Goal: Task Accomplishment & Management: Use online tool/utility

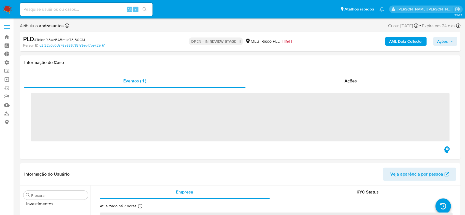
scroll to position [286, 0]
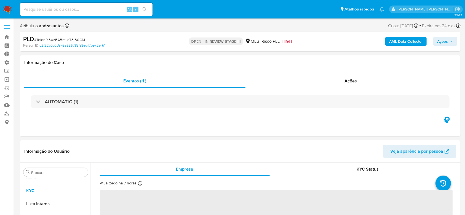
select select "10"
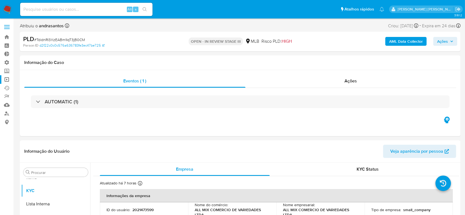
click at [8, 82] on link "Operações em massa" at bounding box center [33, 79] width 66 height 9
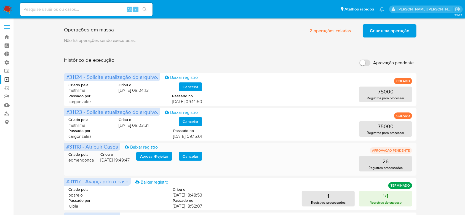
click at [163, 157] on span "Aprovar / Rejeitar" at bounding box center [154, 156] width 28 height 8
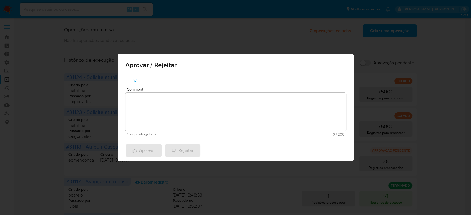
click at [176, 122] on textarea "Comment" at bounding box center [235, 112] width 221 height 39
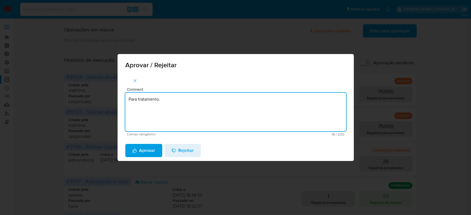
type textarea "Para tratamento."
click at [163, 149] on div "Aprovar Rejeitar" at bounding box center [235, 150] width 236 height 21
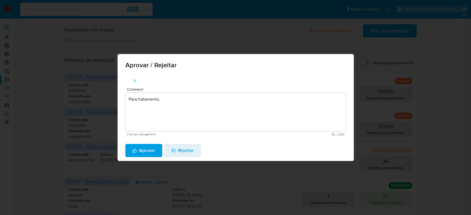
click at [140, 149] on span "Aprovar" at bounding box center [143, 150] width 23 height 12
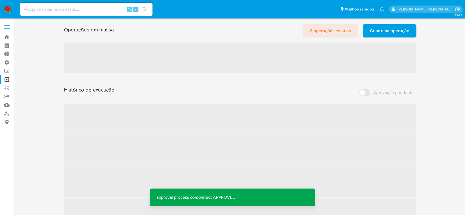
click at [341, 31] on span "2 operações coladas" at bounding box center [330, 31] width 41 height 12
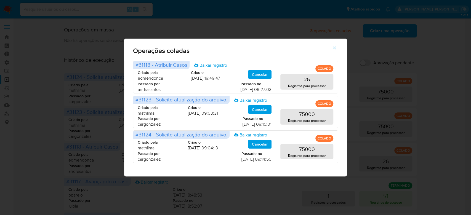
click at [336, 47] on icon "button" at bounding box center [334, 47] width 5 height 5
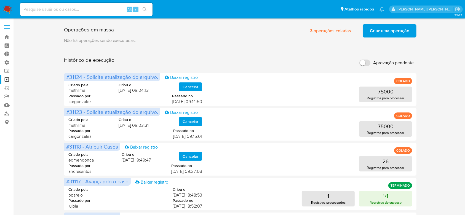
click at [380, 36] on span "Criar uma operação" at bounding box center [389, 31] width 39 height 12
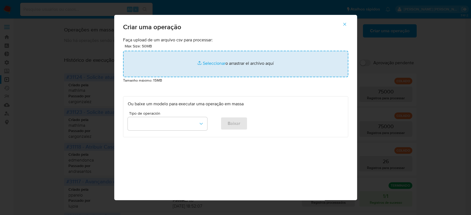
click at [204, 64] on input "file" at bounding box center [235, 64] width 225 height 26
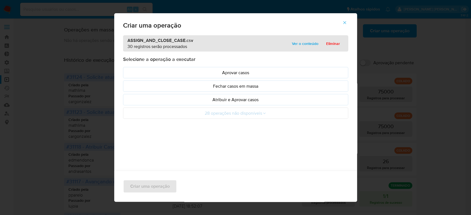
click at [297, 43] on span "Ver o conteúdo" at bounding box center [305, 44] width 26 height 8
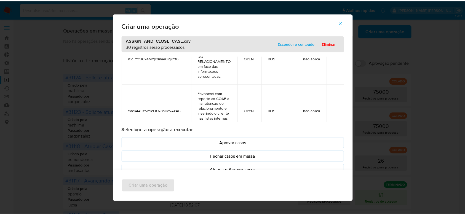
scroll to position [206, 0]
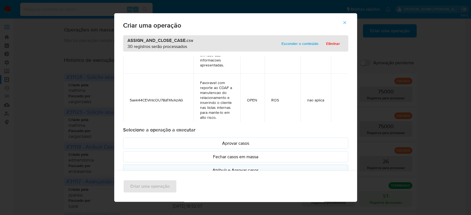
click at [273, 168] on p "Atribuir e Aprovar casos" at bounding box center [236, 170] width 216 height 6
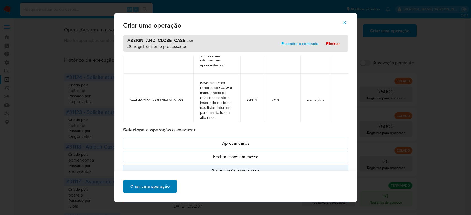
click at [152, 184] on span "Criar uma operação" at bounding box center [149, 186] width 39 height 12
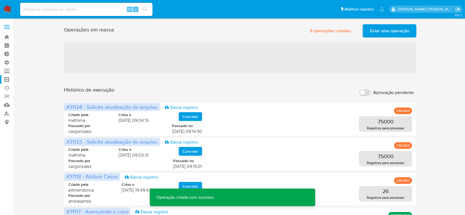
click at [389, 31] on span "Criar uma operação" at bounding box center [389, 31] width 39 height 12
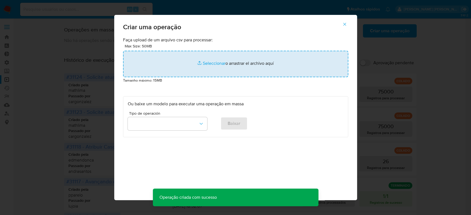
click at [214, 61] on input "file" at bounding box center [235, 64] width 225 height 26
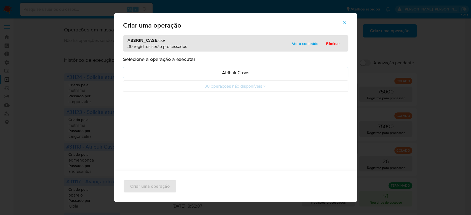
click at [300, 47] on span "Ver o conteúdo" at bounding box center [305, 44] width 26 height 8
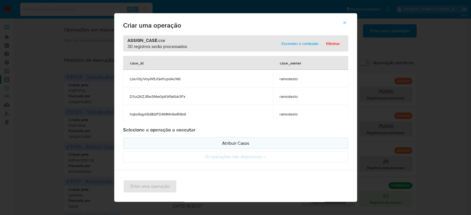
click at [221, 144] on p "Atribuir Casos" at bounding box center [236, 143] width 216 height 6
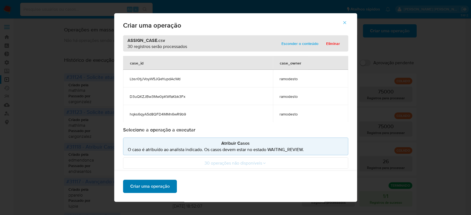
click at [160, 184] on span "Criar uma operação" at bounding box center [149, 186] width 39 height 12
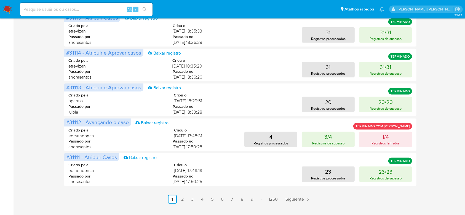
scroll to position [245, 0]
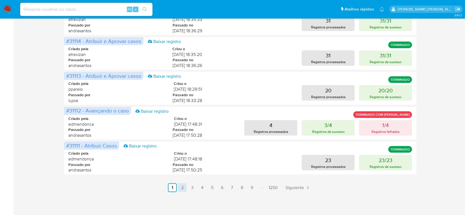
click at [181, 188] on link "2" at bounding box center [182, 187] width 9 height 9
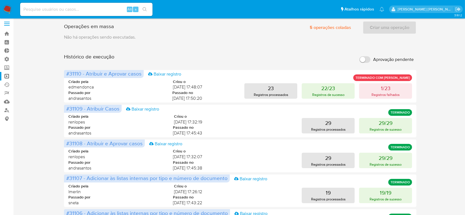
scroll to position [0, 0]
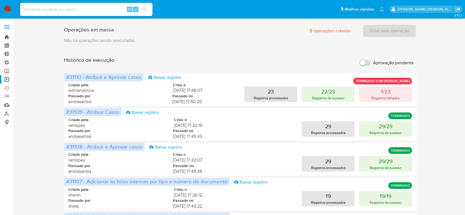
click at [6, 33] on link "Bandeja" at bounding box center [33, 37] width 66 height 9
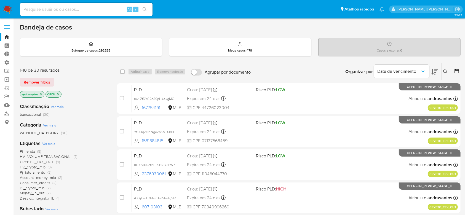
click at [42, 96] on p "andrasantos" at bounding box center [32, 94] width 24 height 6
click at [41, 93] on icon "close-filter" at bounding box center [40, 94] width 3 height 3
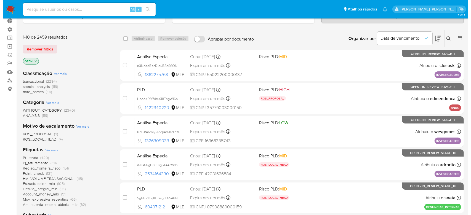
scroll to position [147, 0]
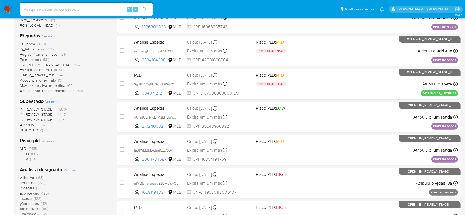
click at [55, 101] on span "Ver mais" at bounding box center [51, 101] width 13 height 5
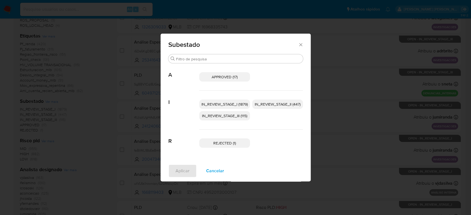
click at [211, 102] on span "IN_REVIEW_STAGE_I (1879)" at bounding box center [224, 104] width 46 height 6
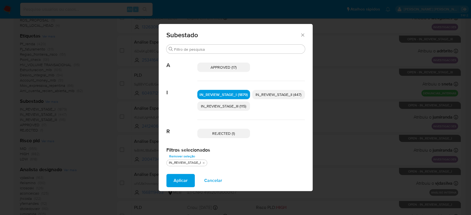
click at [262, 94] on span "IN_REVIEW_STAGE_II (447)" at bounding box center [278, 95] width 46 height 6
click at [174, 179] on span "Aplicar" at bounding box center [180, 181] width 14 height 12
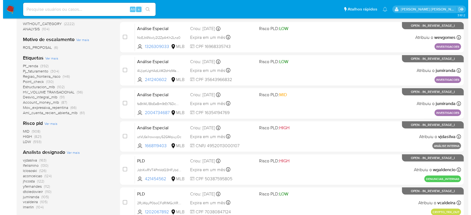
scroll to position [147, 0]
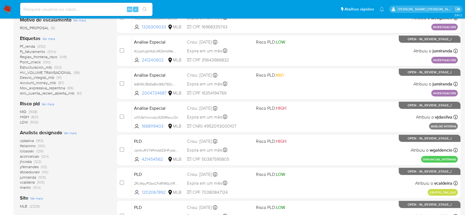
click at [76, 134] on span "Ver mais" at bounding box center [70, 132] width 13 height 5
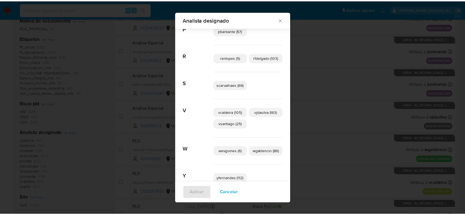
scroll to position [321, 0]
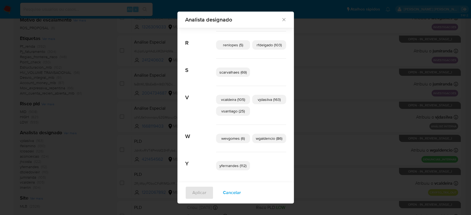
click at [68, 58] on div "Analista designado Buscar A aconceicao (124) adrbrito (1) analmeida (28) C carg…" at bounding box center [235, 107] width 471 height 215
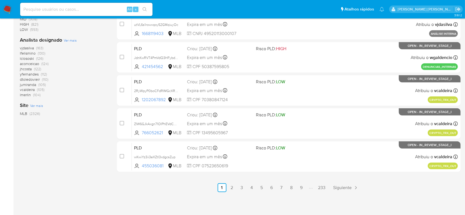
scroll to position [203, 0]
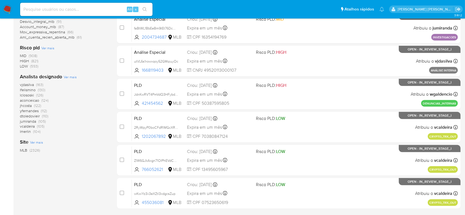
click at [66, 76] on span "Ver mais" at bounding box center [70, 76] width 13 height 5
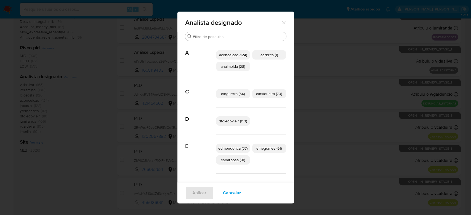
click at [99, 127] on div "Analista designado Buscar A aconceicao (124) adrbrito (1) analmeida (28) C carg…" at bounding box center [235, 107] width 471 height 215
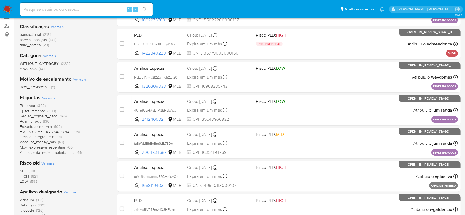
scroll to position [0, 0]
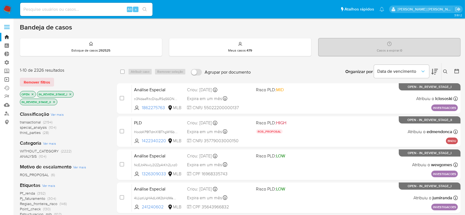
click at [7, 83] on link "Operações em massa" at bounding box center [33, 79] width 66 height 9
